Goal: Check status

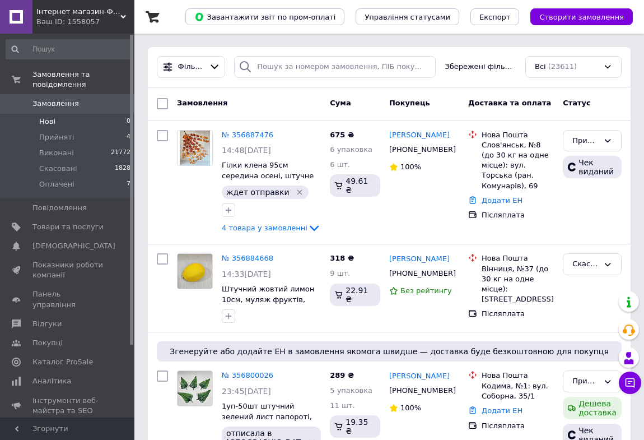
click at [45, 117] on span "Нові" at bounding box center [47, 122] width 16 height 10
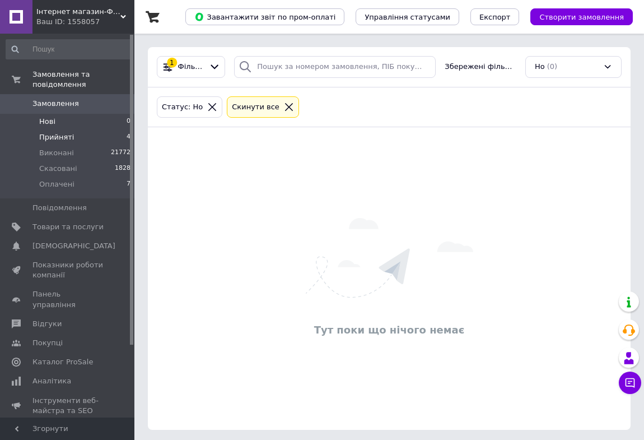
click at [53, 132] on span "Прийняті" at bounding box center [56, 137] width 35 height 10
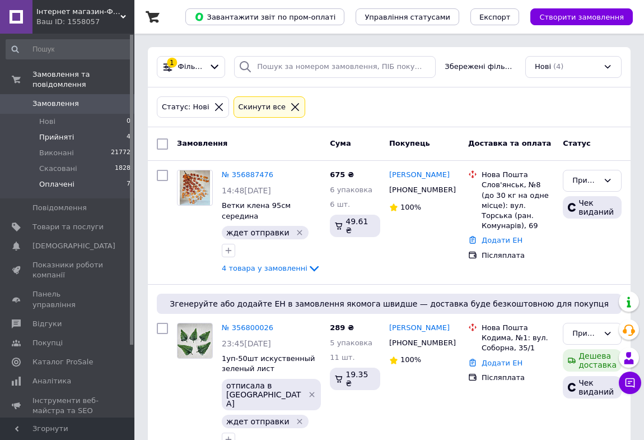
click at [59, 179] on span "Оплачені" at bounding box center [56, 184] width 35 height 10
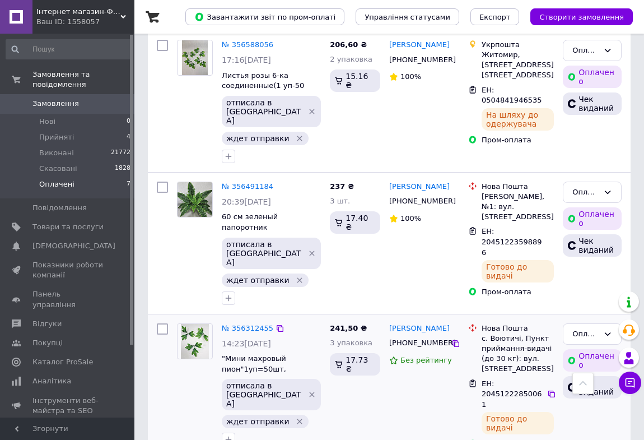
scroll to position [625, 0]
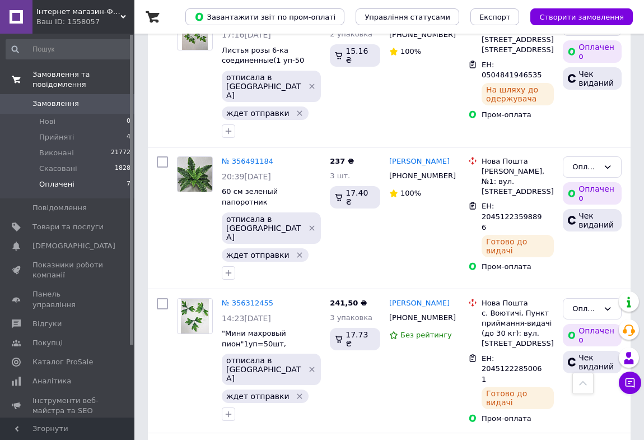
click at [50, 72] on span "Замовлення та повідомлення" at bounding box center [83, 79] width 102 height 20
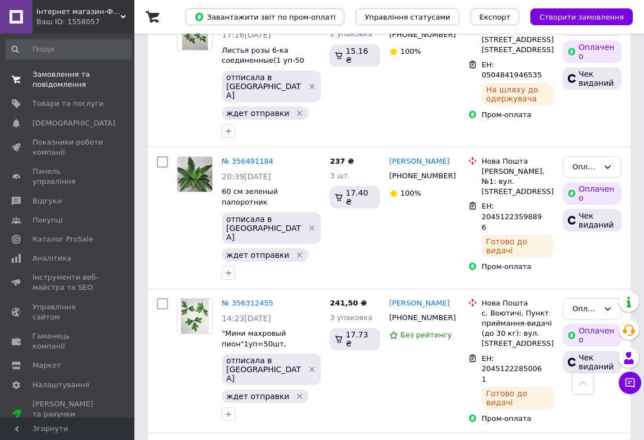
click at [50, 72] on span "Замовлення та повідомлення" at bounding box center [67, 79] width 71 height 20
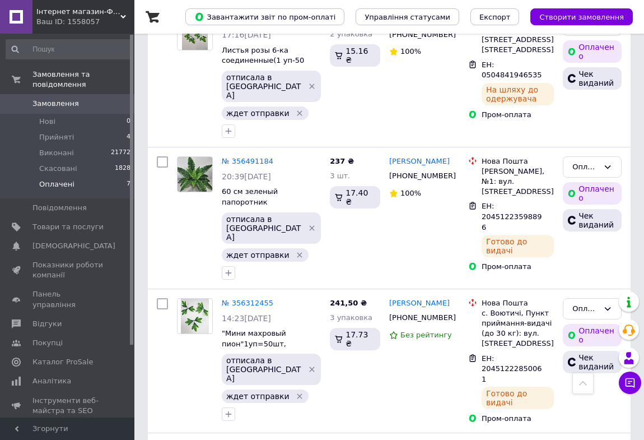
click at [52, 99] on span "Замовлення" at bounding box center [55, 104] width 47 height 10
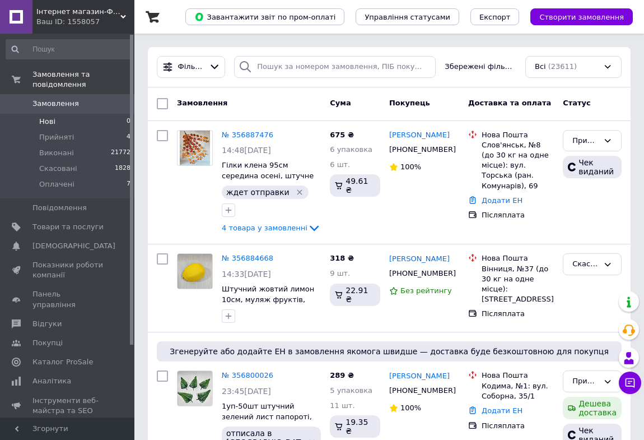
click at [50, 117] on span "Нові" at bounding box center [47, 122] width 16 height 10
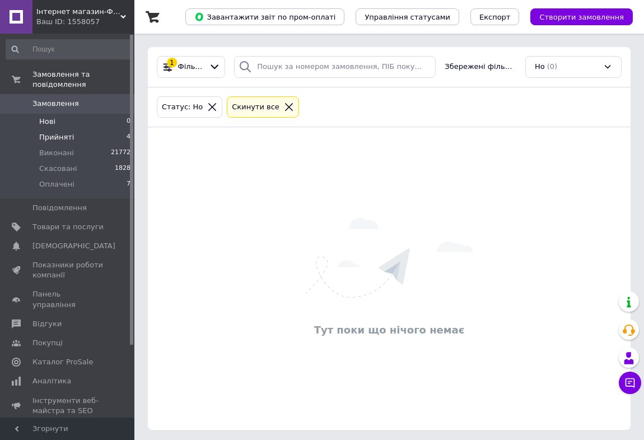
click at [49, 132] on span "Прийняті" at bounding box center [56, 137] width 35 height 10
